Goal: Entertainment & Leisure: Consume media (video, audio)

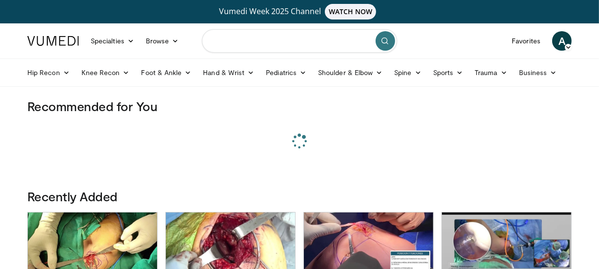
click at [248, 32] on input "Search topics, interventions" at bounding box center [299, 40] width 195 height 23
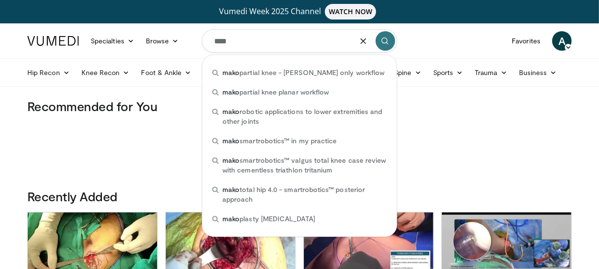
type input "****"
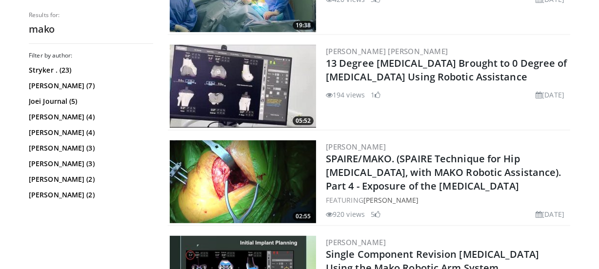
scroll to position [413, 0]
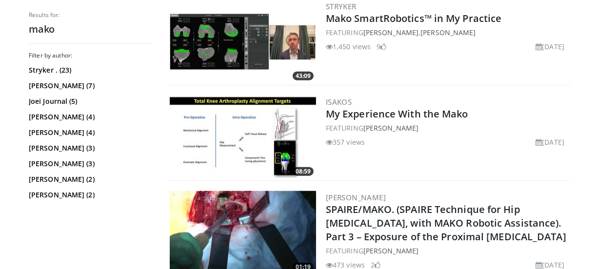
scroll to position [817, 0]
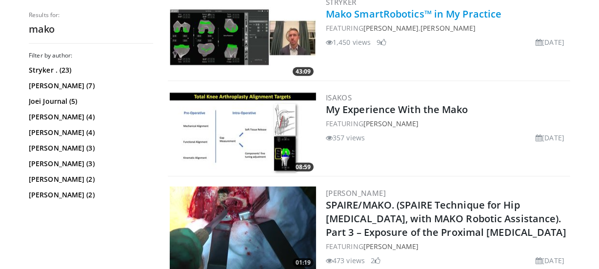
click at [366, 14] on link "Mako SmartRobotics™ in My Practice" at bounding box center [414, 13] width 176 height 13
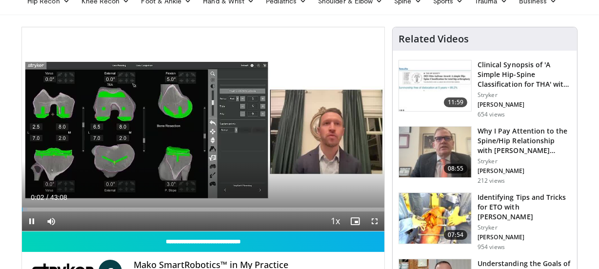
scroll to position [77, 0]
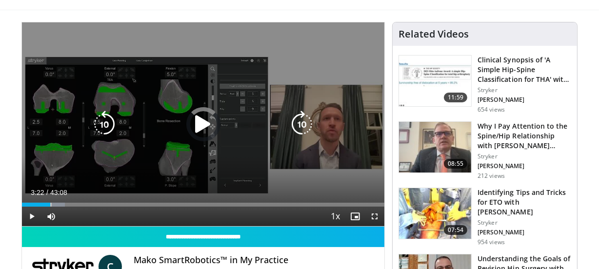
click at [50, 204] on div "04:01" at bounding box center [36, 205] width 28 height 4
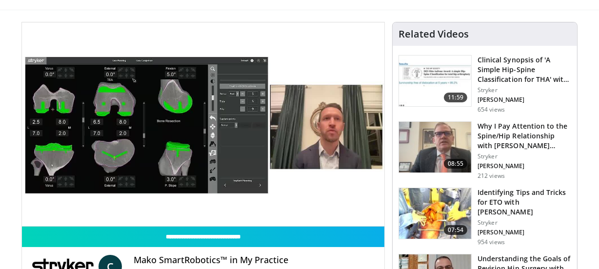
click at [47, 205] on video-js "**********" at bounding box center [203, 124] width 362 height 204
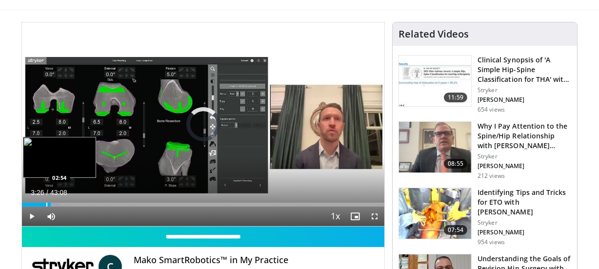
click at [46, 204] on div "Progress Bar" at bounding box center [46, 205] width 1 height 4
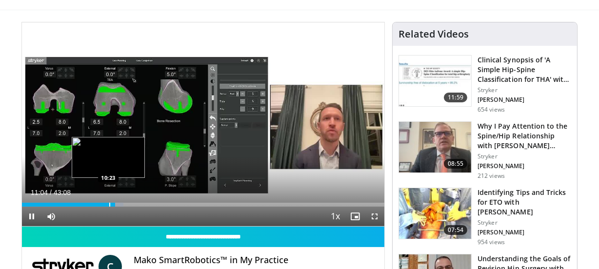
click at [108, 204] on div "11:04" at bounding box center [68, 205] width 93 height 4
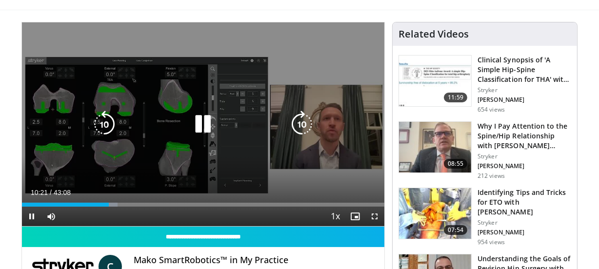
click at [198, 117] on icon "Video Player" at bounding box center [202, 124] width 27 height 27
